Goal: Task Accomplishment & Management: Use online tool/utility

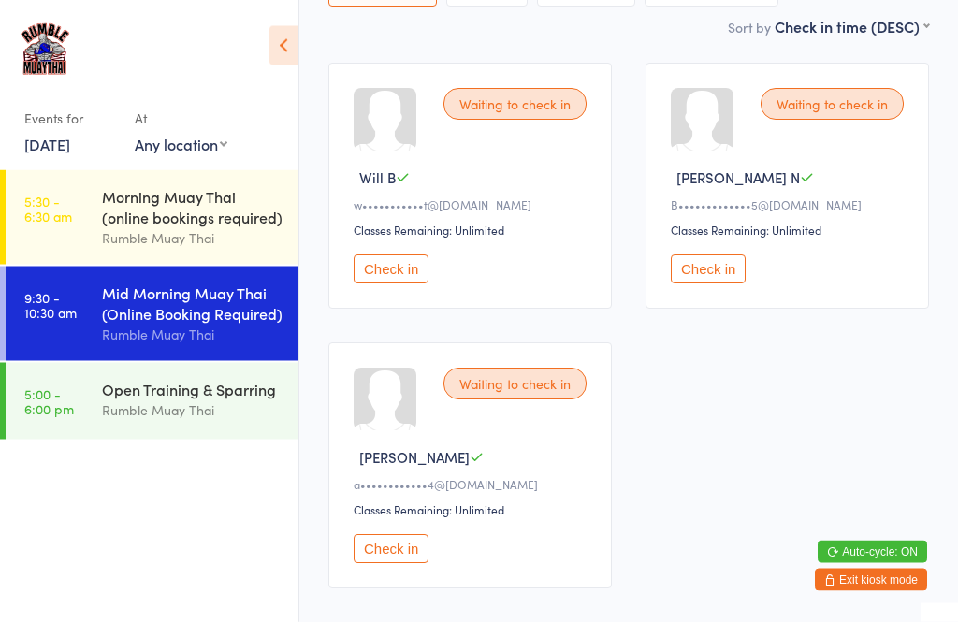
scroll to position [282, 0]
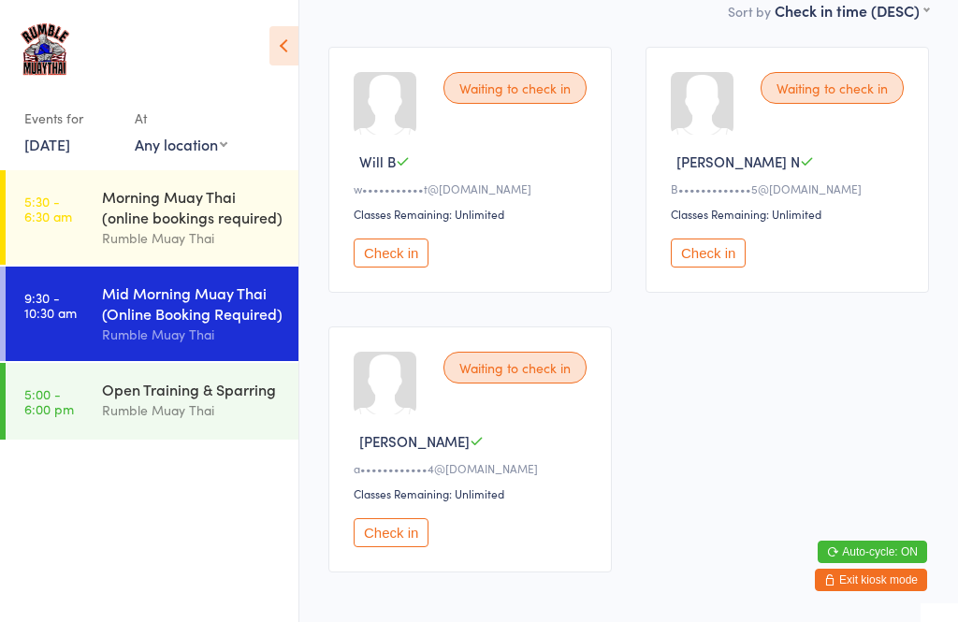
click at [401, 540] on button "Check in" at bounding box center [391, 532] width 75 height 29
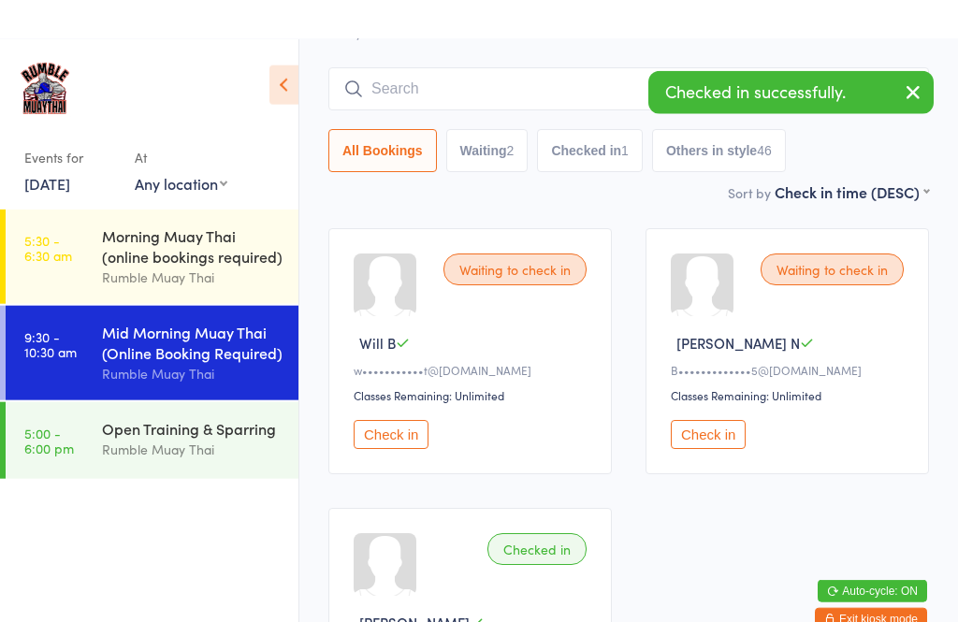
scroll to position [0, 0]
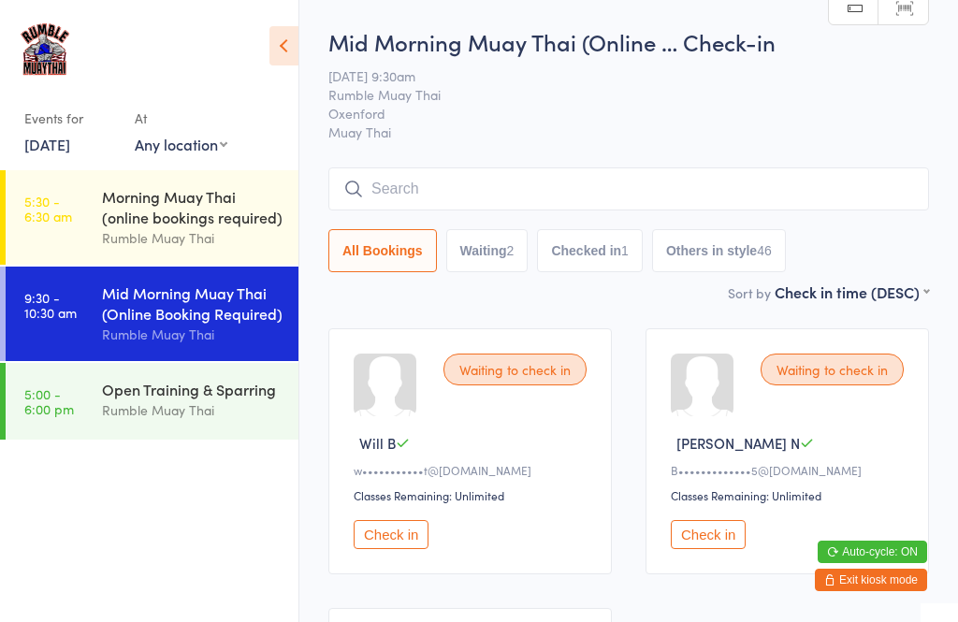
click at [381, 529] on button "Check in" at bounding box center [391, 534] width 75 height 29
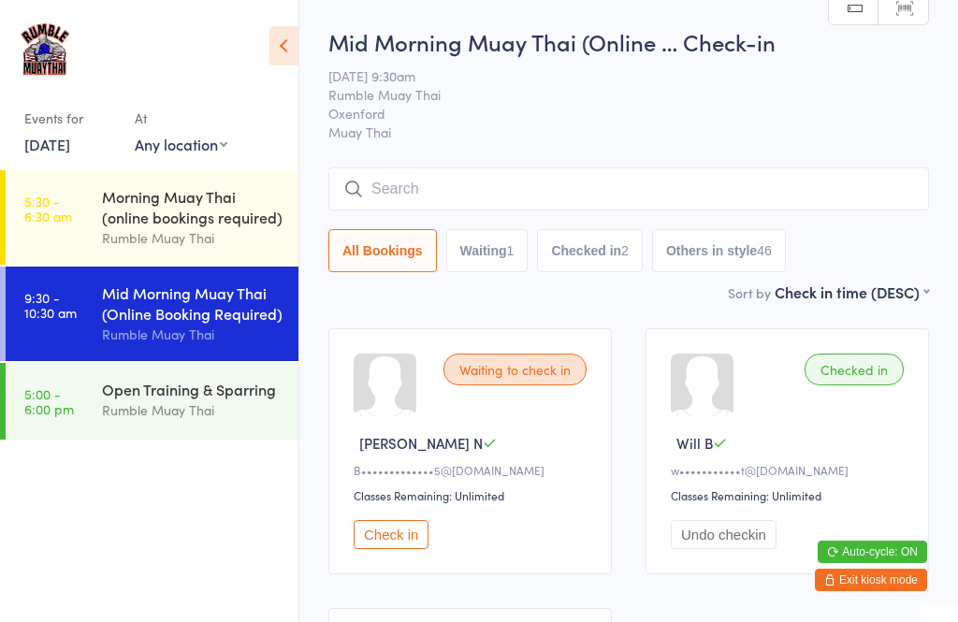
click at [442, 199] on input "search" at bounding box center [628, 188] width 601 height 43
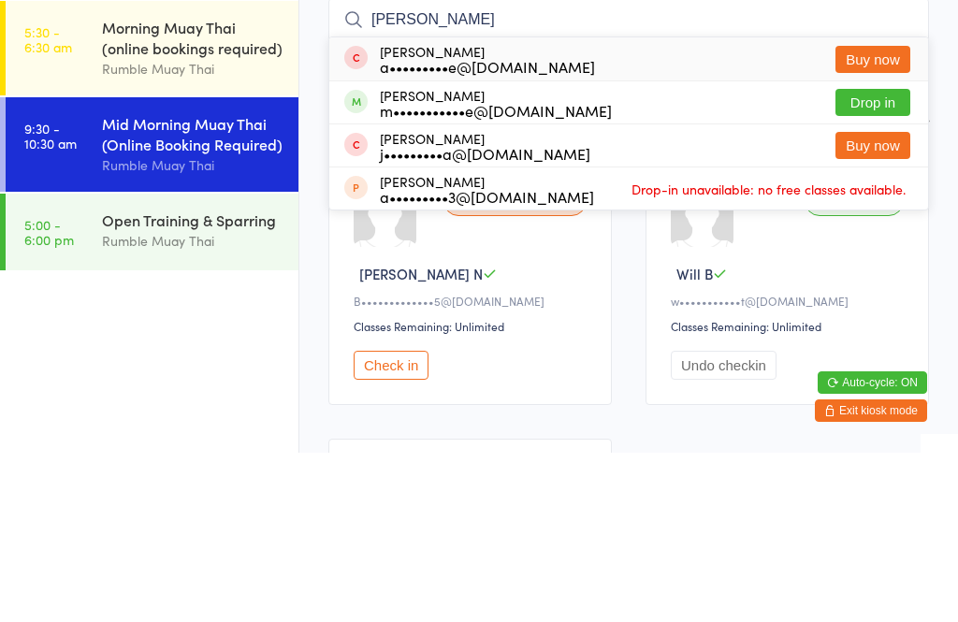
type input "[PERSON_NAME]"
click at [873, 258] on button "Drop in" at bounding box center [872, 271] width 75 height 27
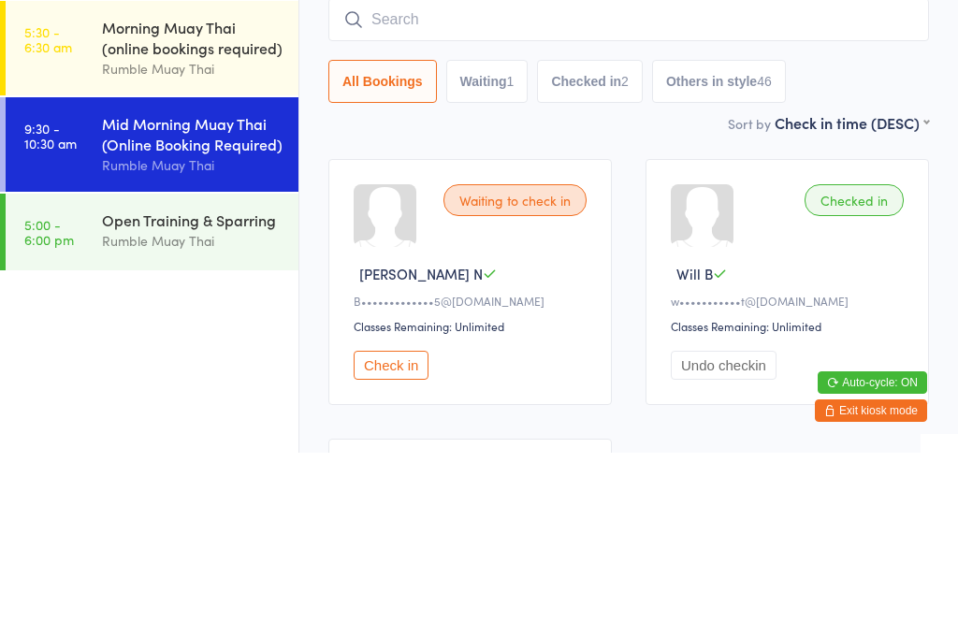
scroll to position [169, 0]
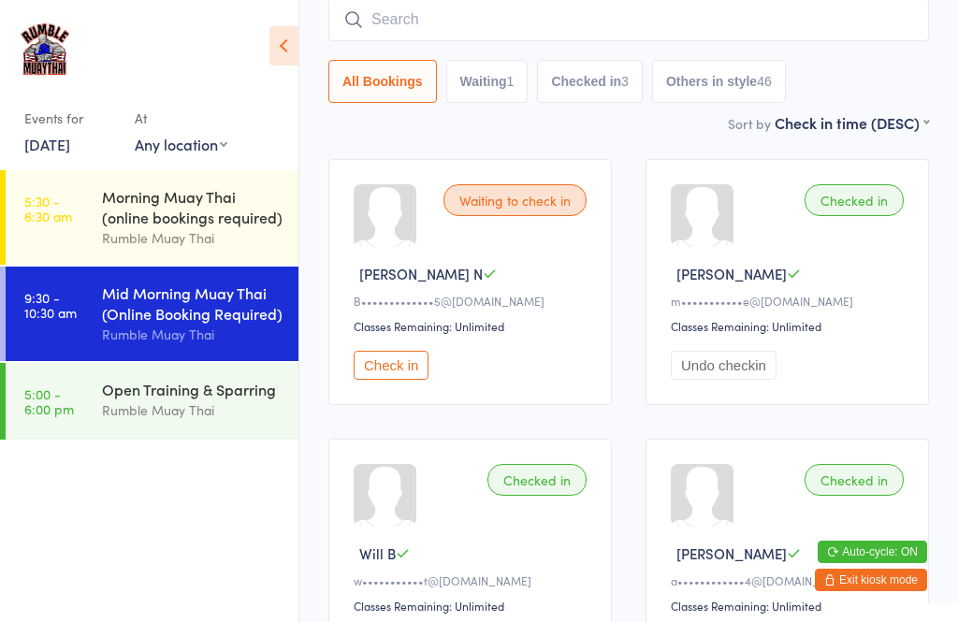
click at [189, 421] on div "Rumble Muay Thai" at bounding box center [192, 410] width 181 height 22
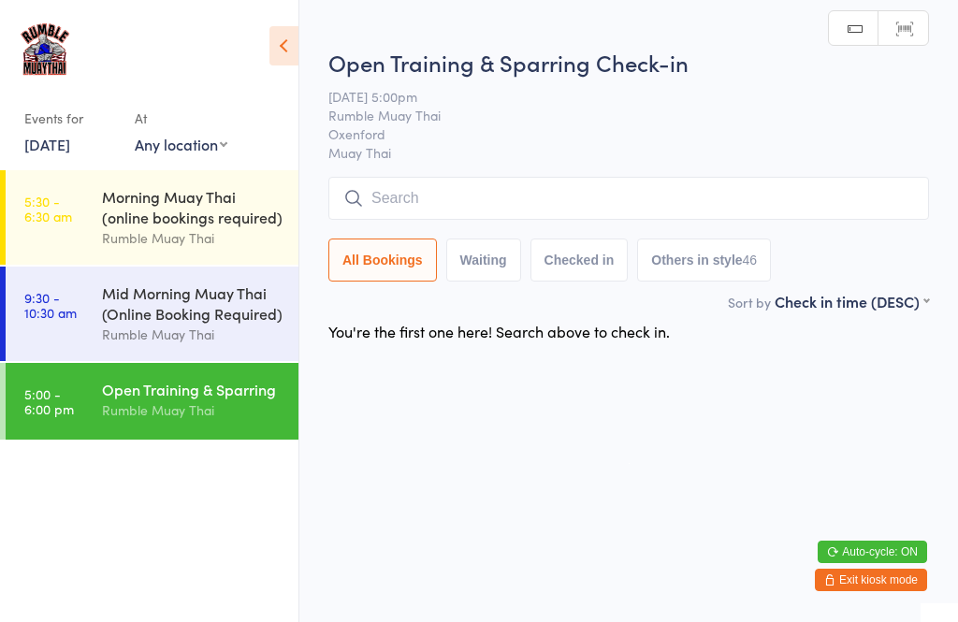
click at [219, 288] on div "Mid Morning Muay Thai (Online Booking Required)" at bounding box center [192, 303] width 181 height 41
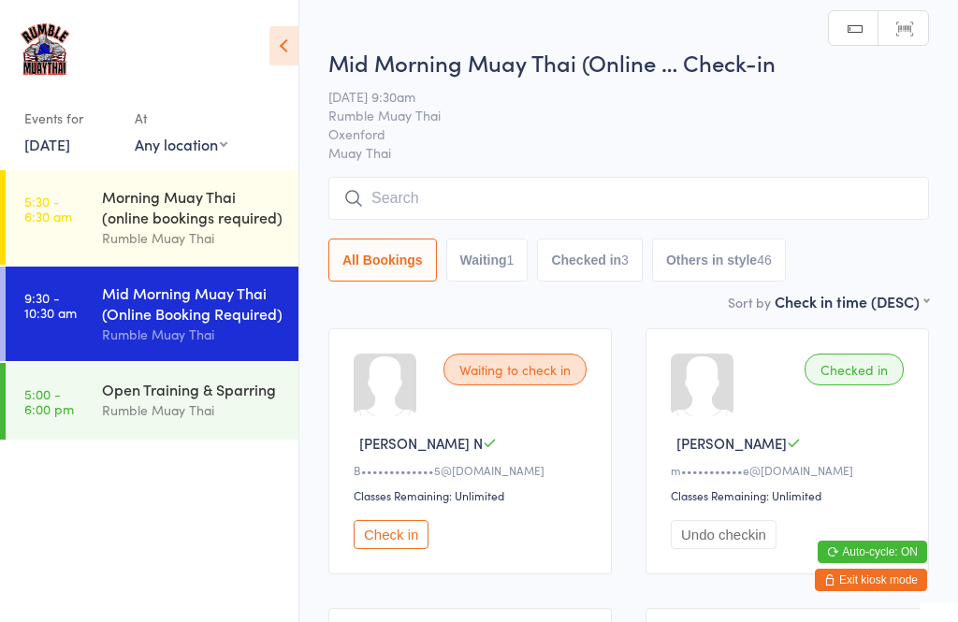
click at [186, 209] on div "Morning Muay Thai (online bookings required)" at bounding box center [192, 206] width 181 height 41
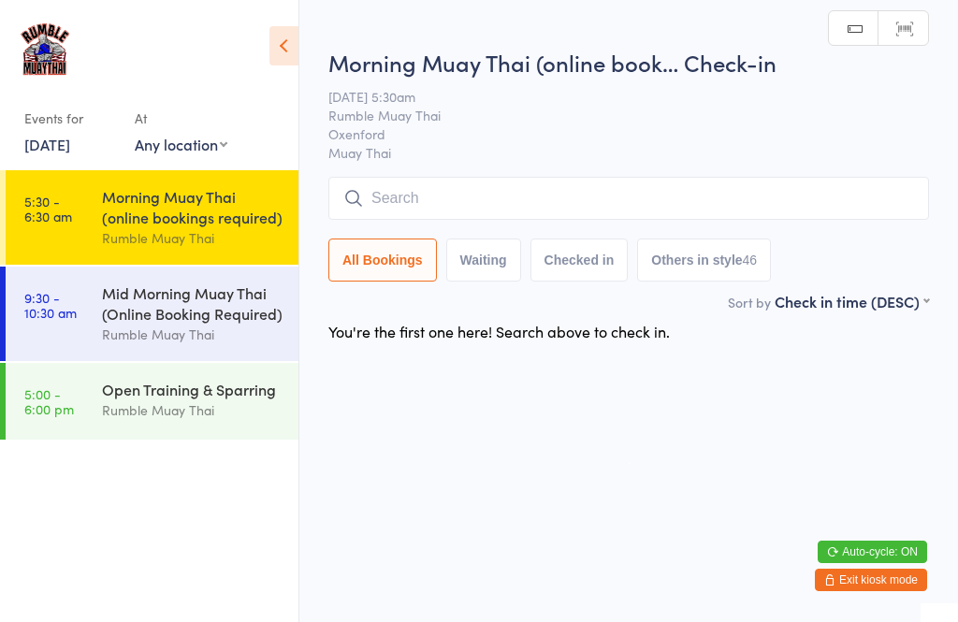
click at [191, 306] on div "Mid Morning Muay Thai (Online Booking Required)" at bounding box center [192, 303] width 181 height 41
